Goal: Task Accomplishment & Management: Complete application form

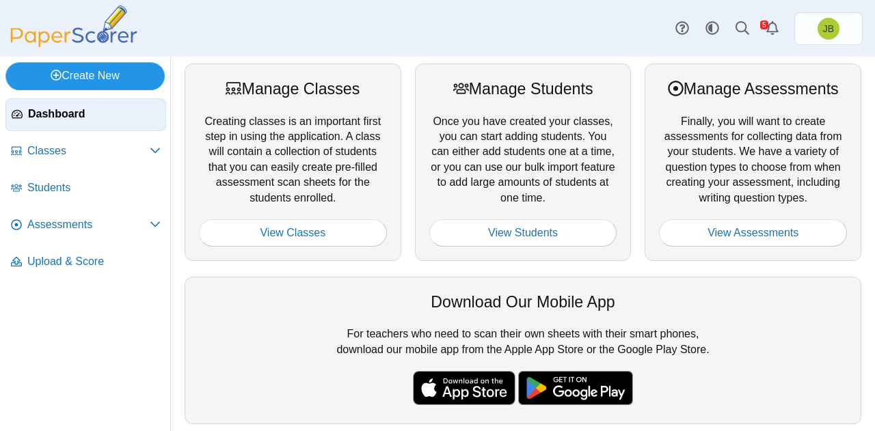
click at [87, 77] on link "Create New" at bounding box center [84, 75] width 159 height 27
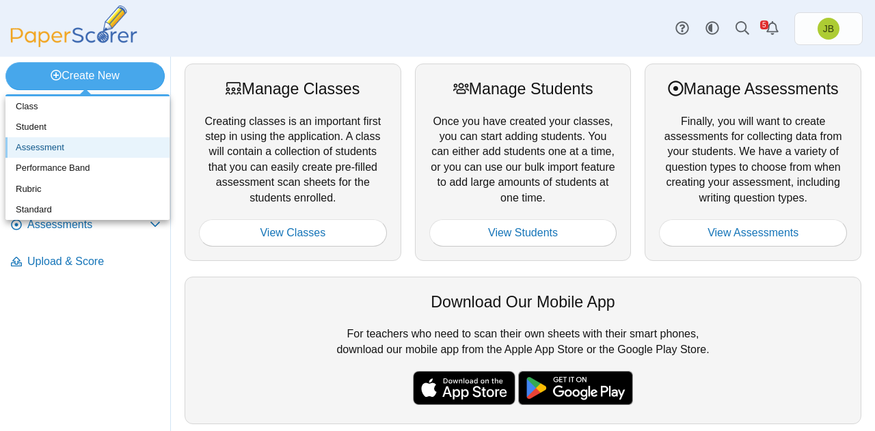
click at [46, 150] on link "Assessment" at bounding box center [87, 147] width 164 height 21
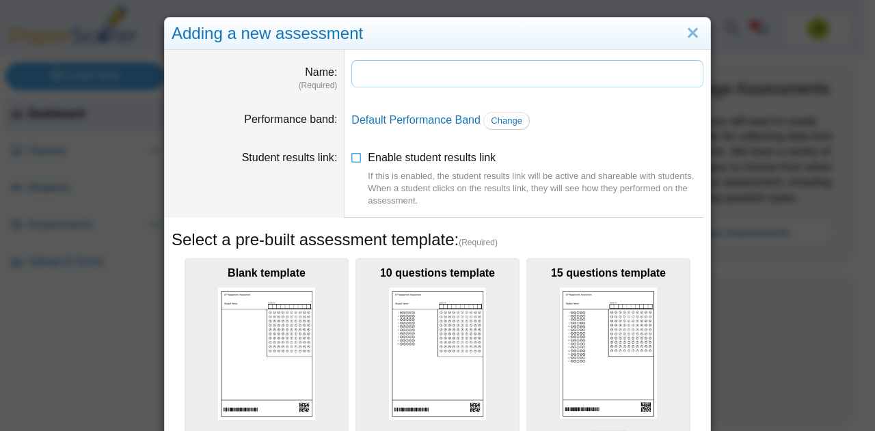
click at [370, 78] on input "Name" at bounding box center [527, 73] width 352 height 27
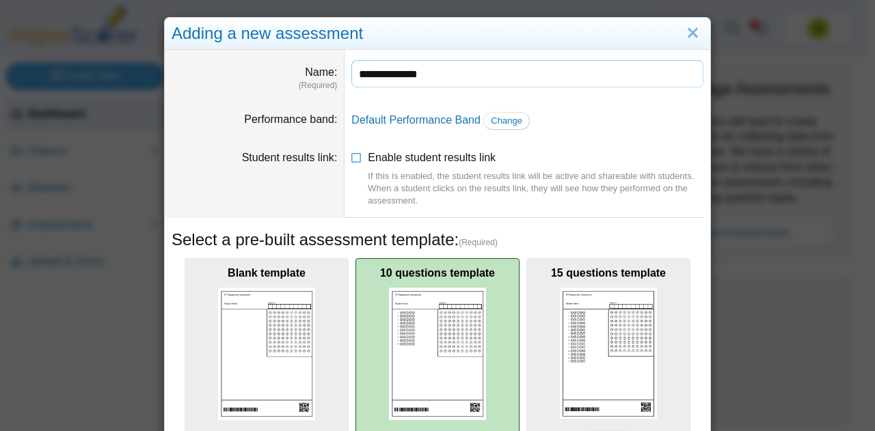
scroll to position [205, 0]
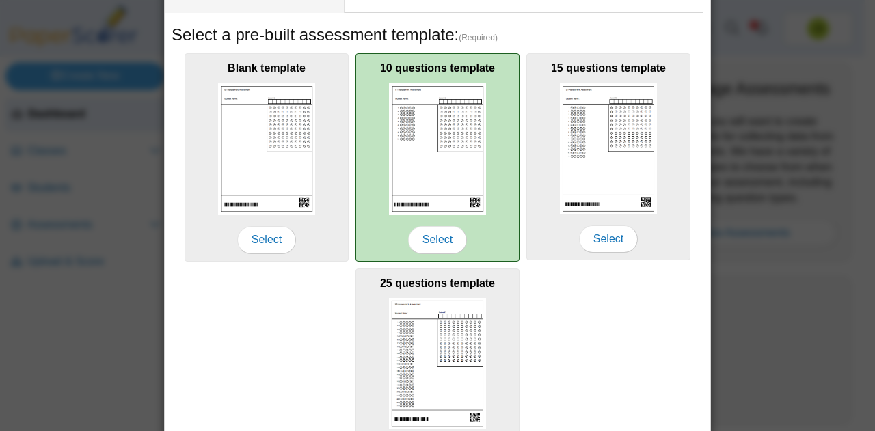
type input "**********"
click at [463, 143] on img at bounding box center [437, 149] width 97 height 132
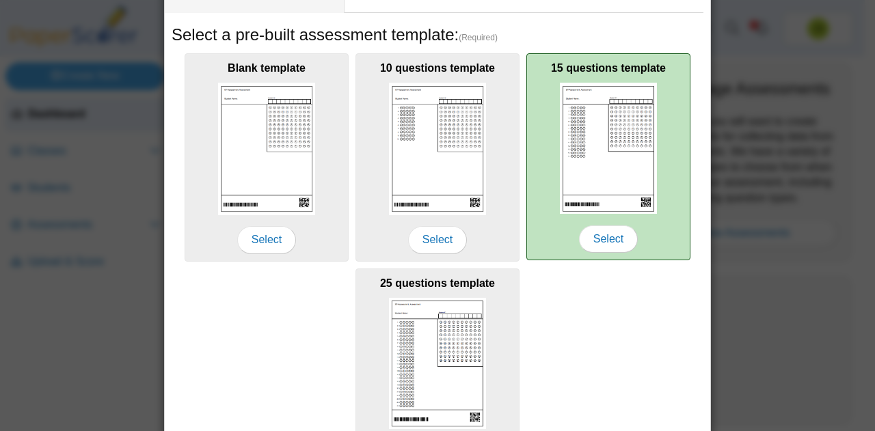
scroll to position [301, 0]
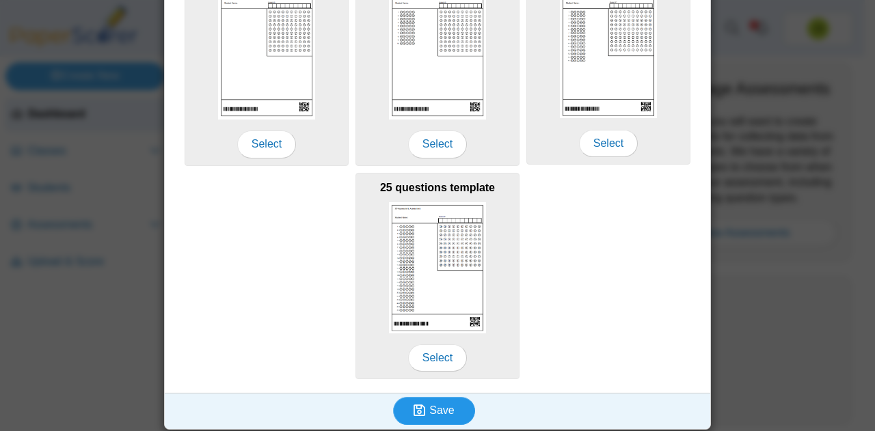
click at [433, 407] on span "Save" at bounding box center [441, 411] width 25 height 12
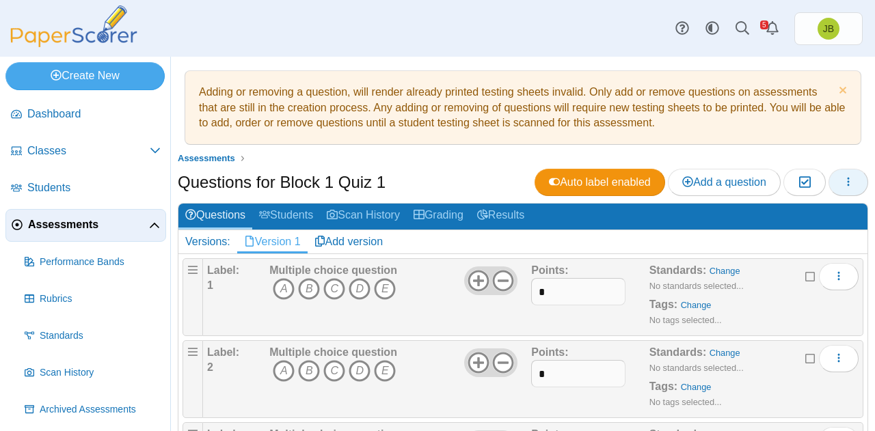
click at [843, 185] on icon "button" at bounding box center [848, 181] width 11 height 11
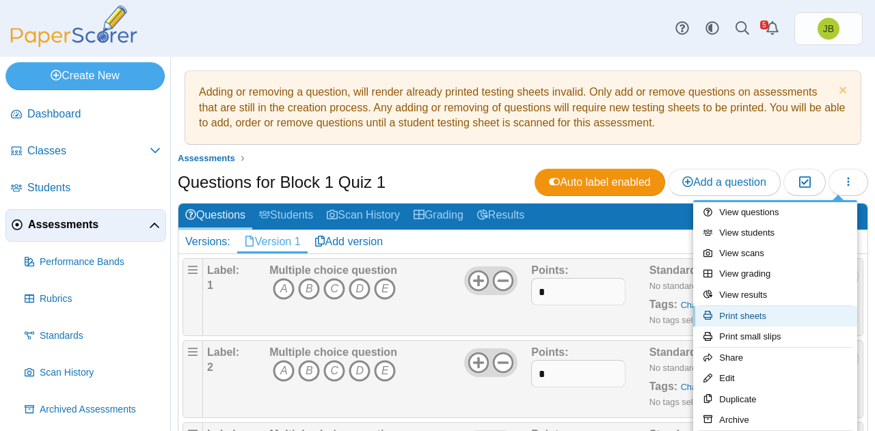
click at [760, 315] on link "Print sheets" at bounding box center [775, 316] width 164 height 21
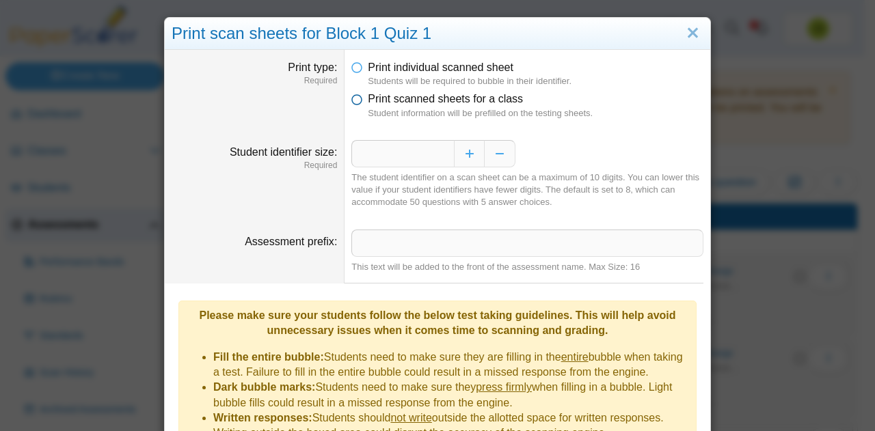
click at [356, 98] on icon at bounding box center [356, 97] width 11 height 10
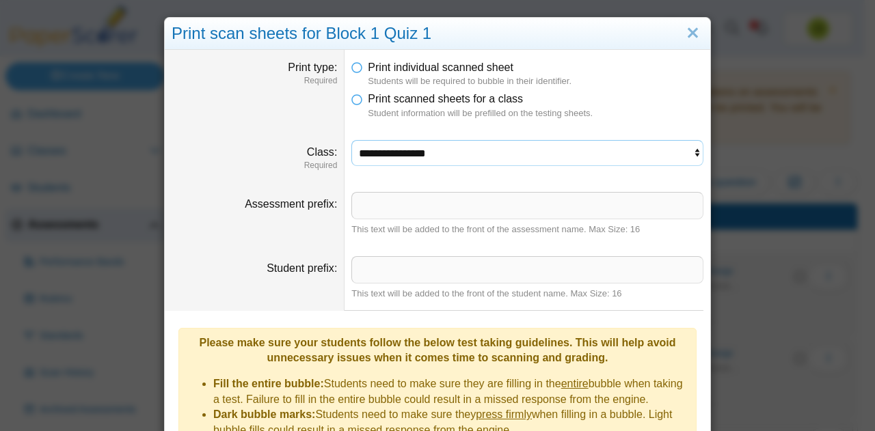
click at [556, 157] on select "**********" at bounding box center [527, 153] width 352 height 26
select select "**********"
click at [351, 140] on select "**********" at bounding box center [527, 153] width 352 height 26
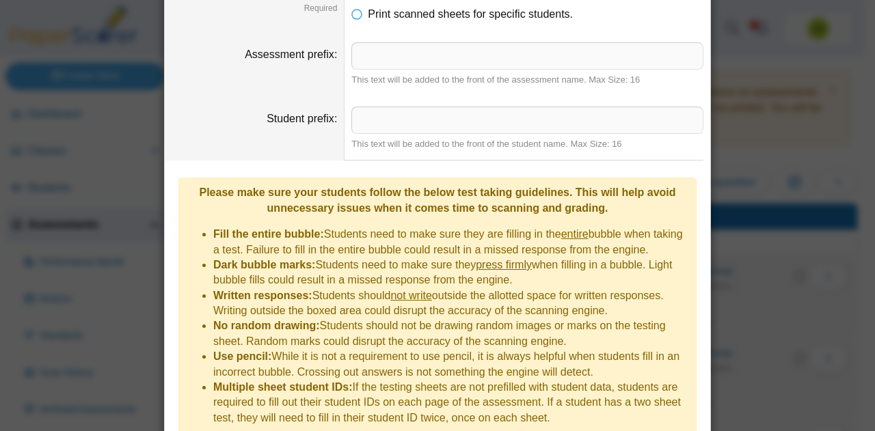
scroll to position [254, 0]
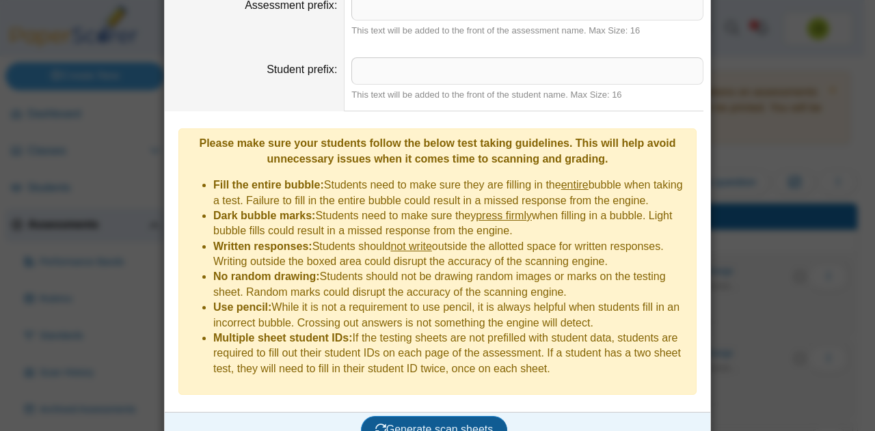
click at [436, 424] on span "Generate scan sheets" at bounding box center [434, 430] width 118 height 12
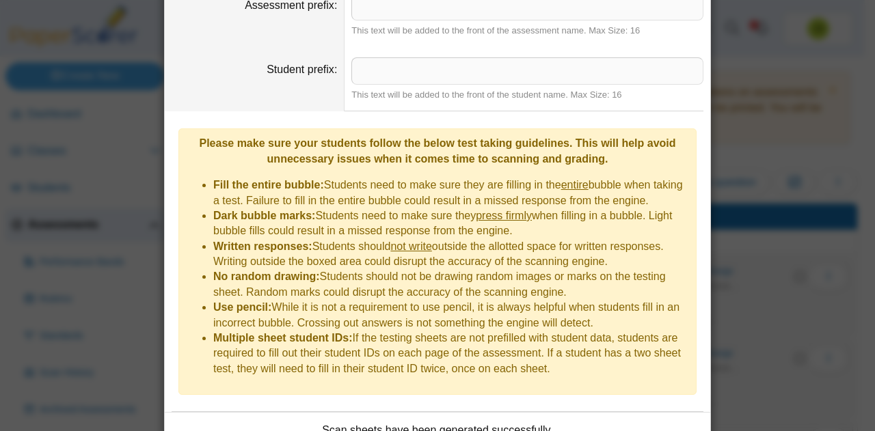
scroll to position [364, 0]
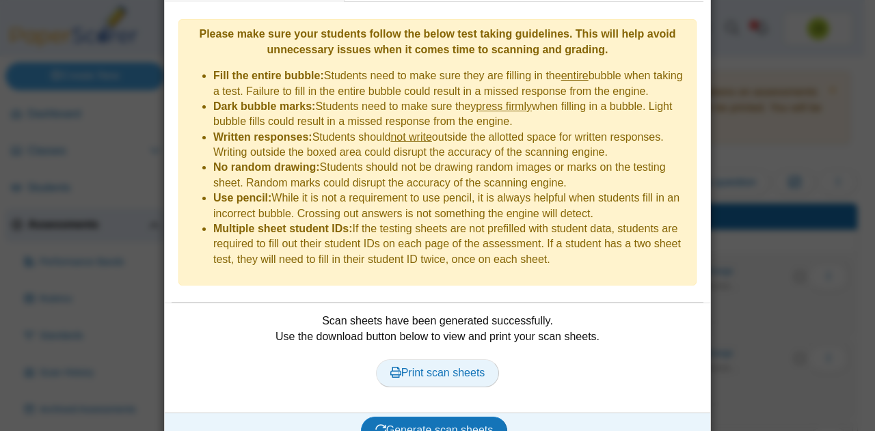
click at [445, 367] on span "Print scan sheets" at bounding box center [437, 373] width 95 height 12
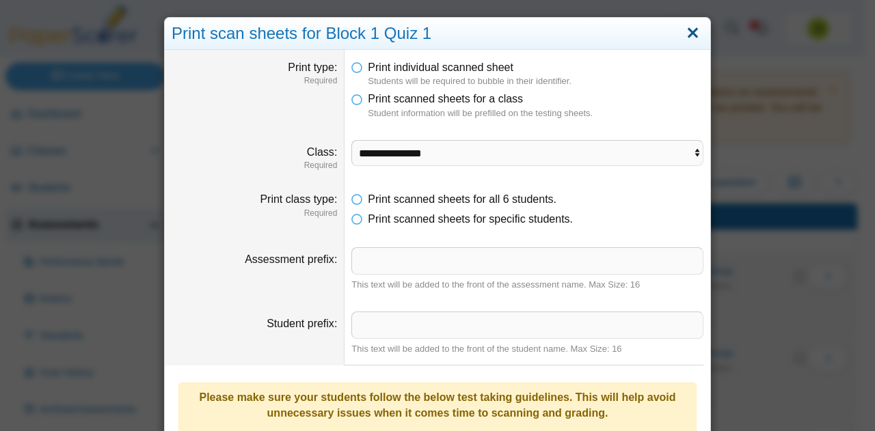
click at [690, 33] on link "Close" at bounding box center [692, 33] width 21 height 23
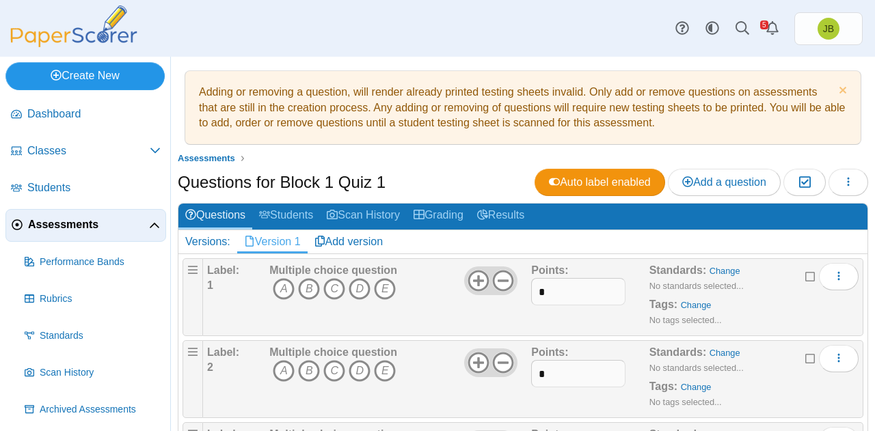
click at [68, 74] on link "Create New" at bounding box center [84, 75] width 159 height 27
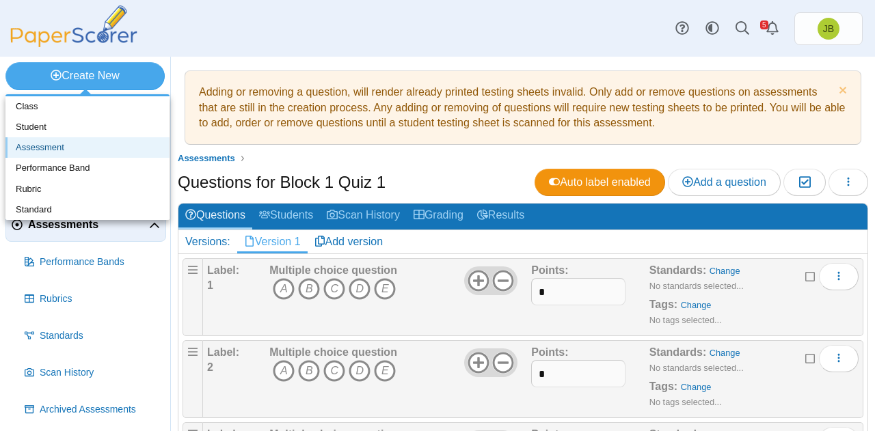
click at [62, 144] on link "Assessment" at bounding box center [87, 147] width 164 height 21
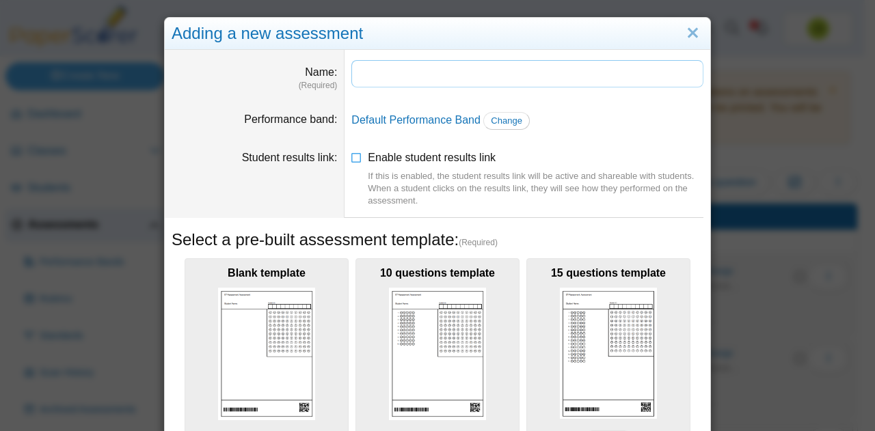
click at [413, 77] on input "Name" at bounding box center [527, 73] width 352 height 27
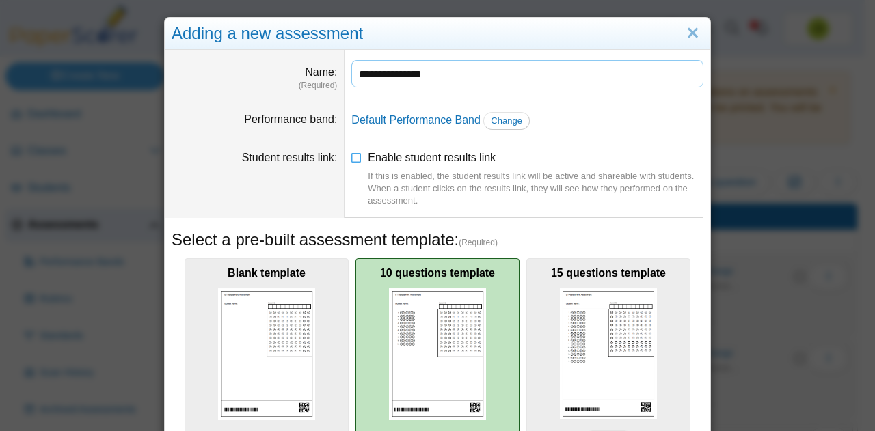
type input "**********"
click at [477, 385] on img at bounding box center [437, 354] width 97 height 132
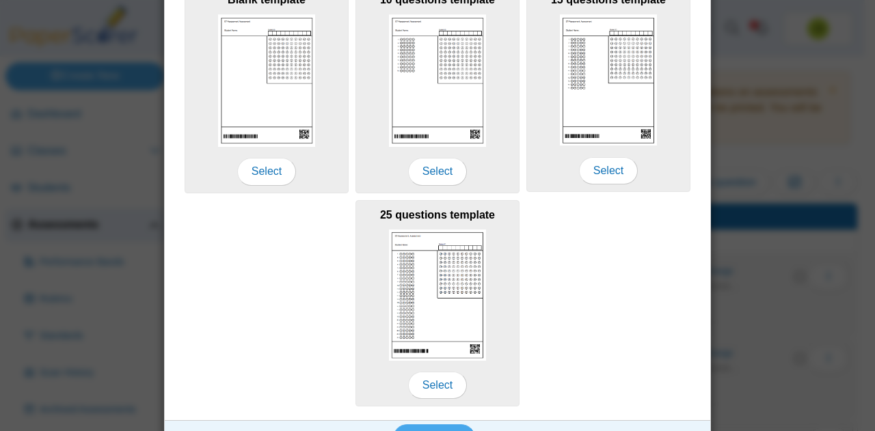
scroll to position [301, 0]
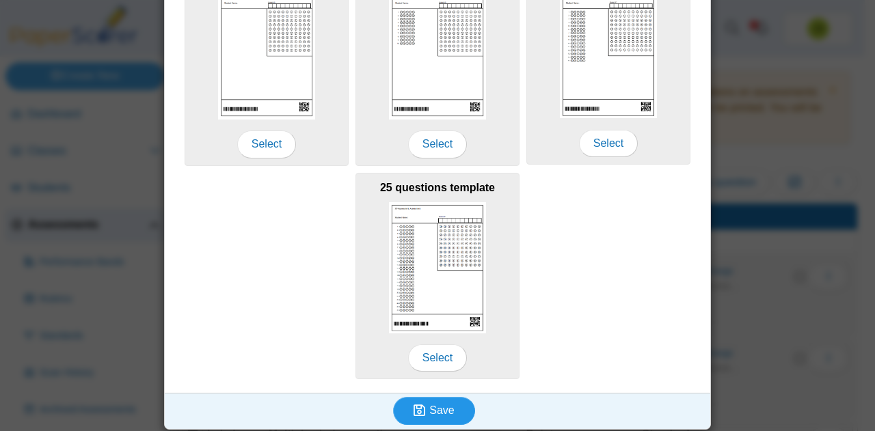
click at [435, 405] on span "Save" at bounding box center [441, 411] width 25 height 12
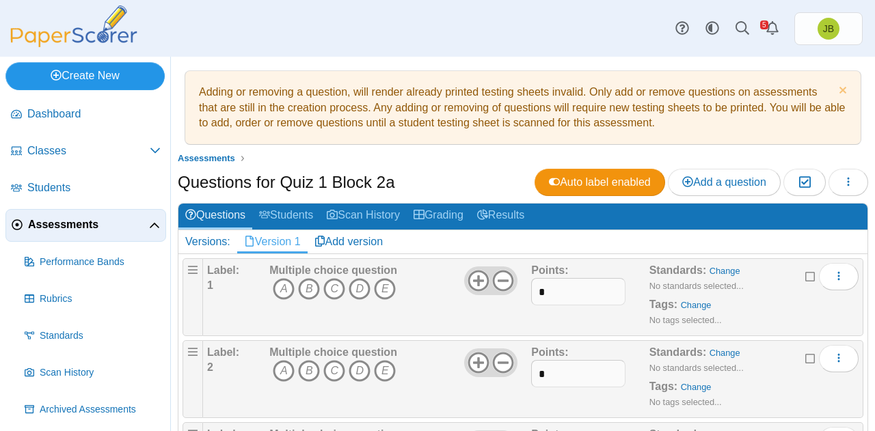
click at [86, 73] on link "Create New" at bounding box center [84, 75] width 159 height 27
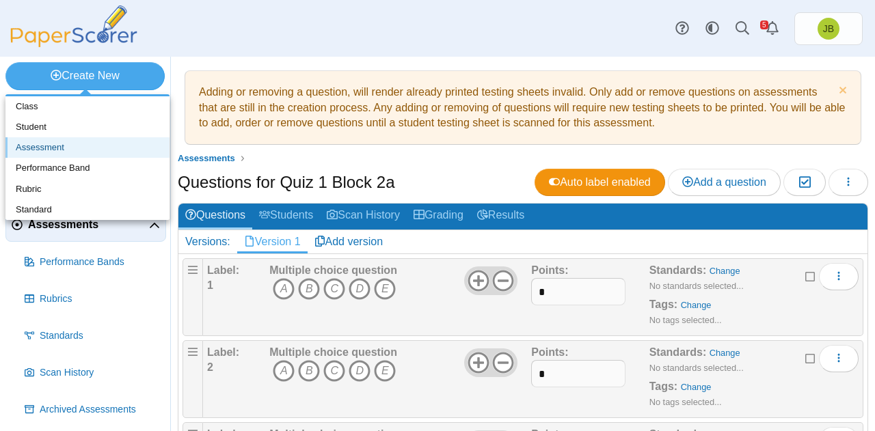
click at [36, 148] on link "Assessment" at bounding box center [87, 147] width 164 height 21
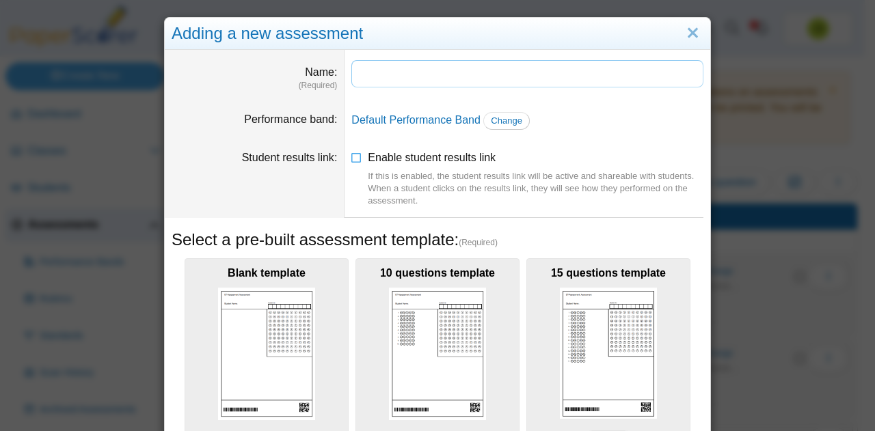
click at [392, 72] on input "Name" at bounding box center [527, 73] width 352 height 27
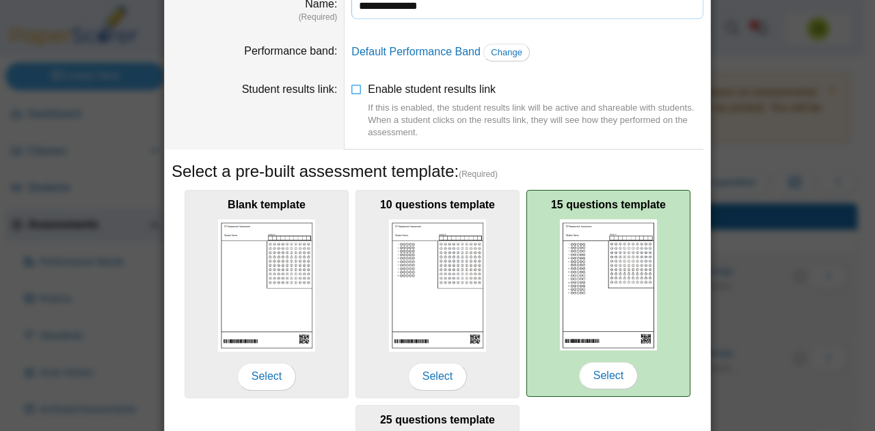
scroll to position [205, 0]
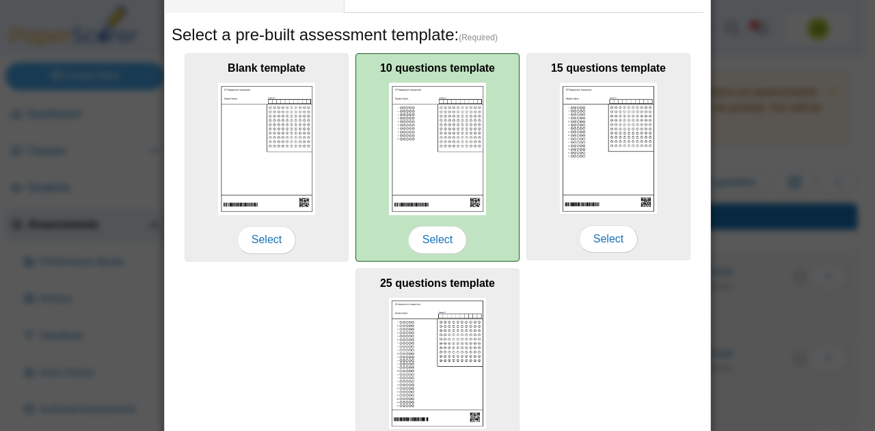
type input "**********"
click at [470, 189] on img at bounding box center [437, 149] width 97 height 132
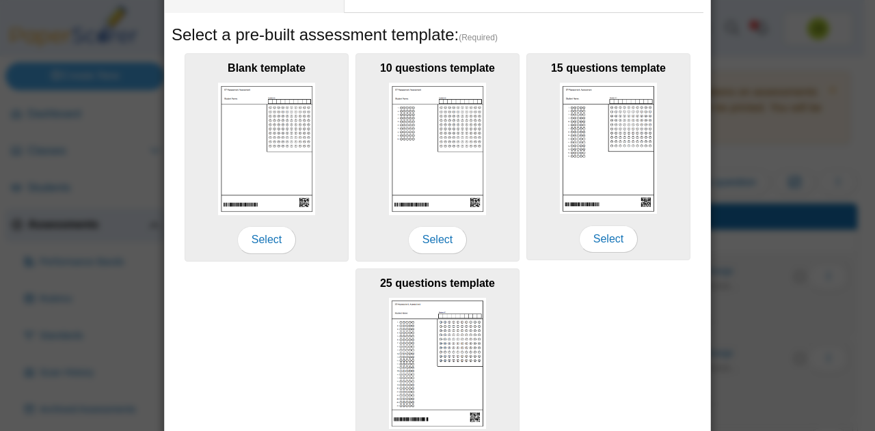
scroll to position [301, 0]
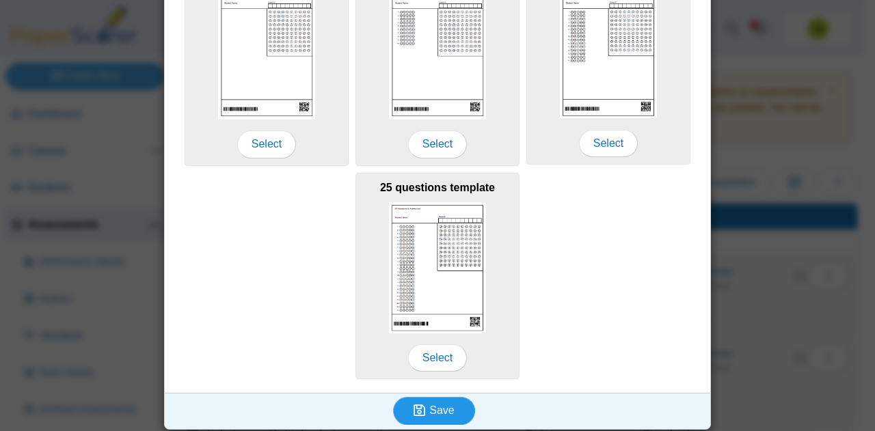
click at [432, 405] on span "Save" at bounding box center [441, 411] width 25 height 12
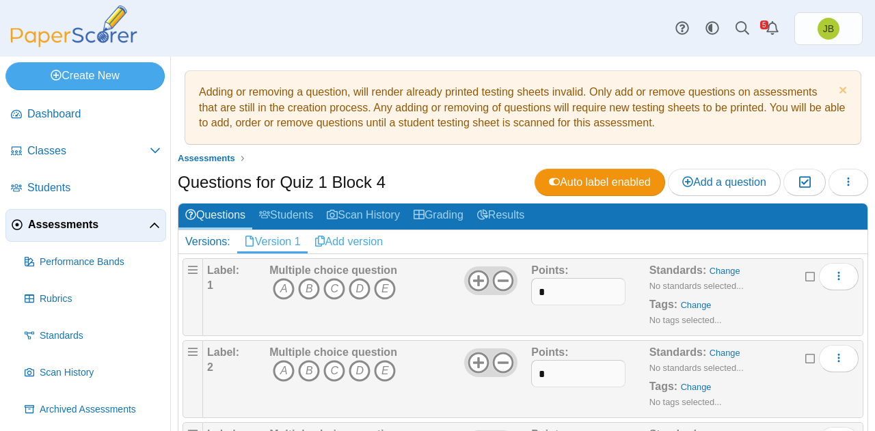
click at [370, 239] on link "Add version" at bounding box center [349, 241] width 83 height 23
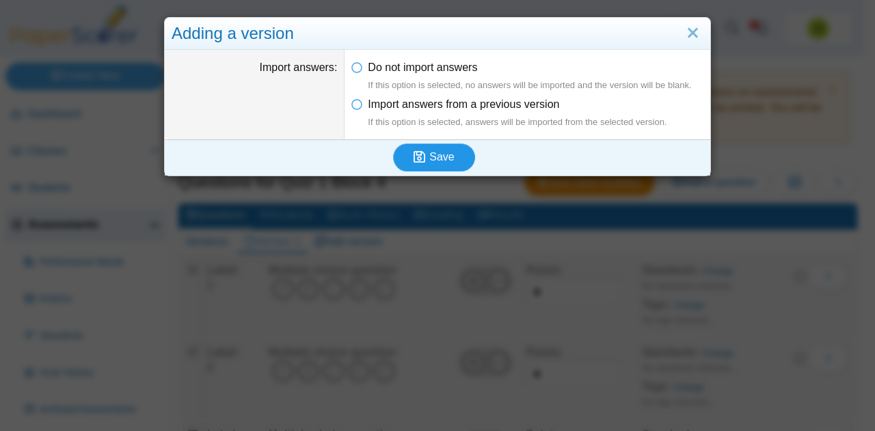
click at [440, 157] on span "Save" at bounding box center [441, 157] width 25 height 12
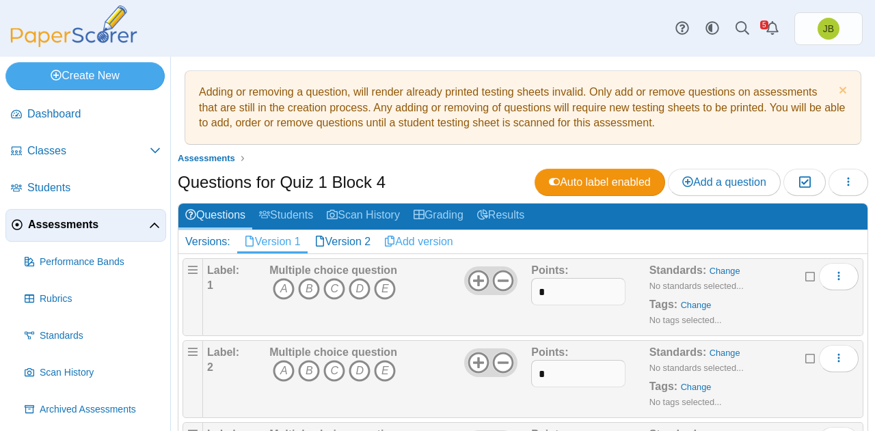
click at [419, 239] on link "Add version" at bounding box center [418, 241] width 83 height 23
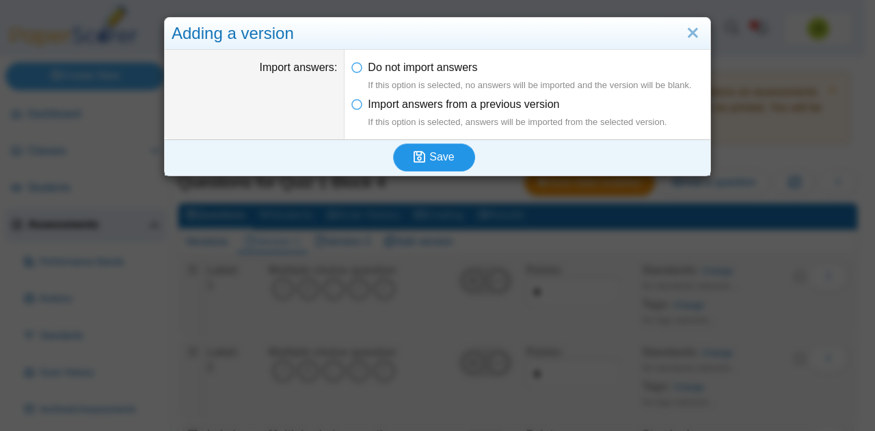
click at [433, 153] on span "Save" at bounding box center [441, 157] width 25 height 12
